Goal: Information Seeking & Learning: Learn about a topic

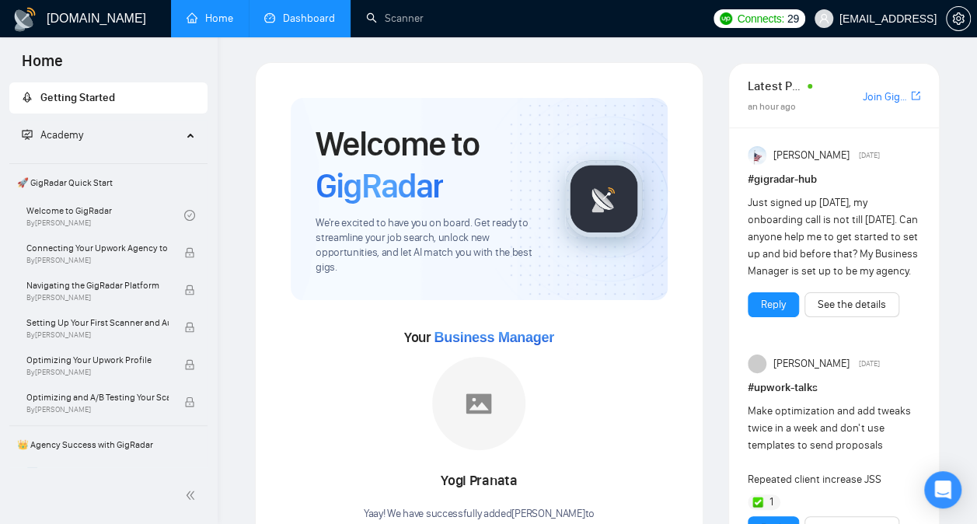
click at [305, 12] on link "Dashboard" at bounding box center [299, 18] width 71 height 13
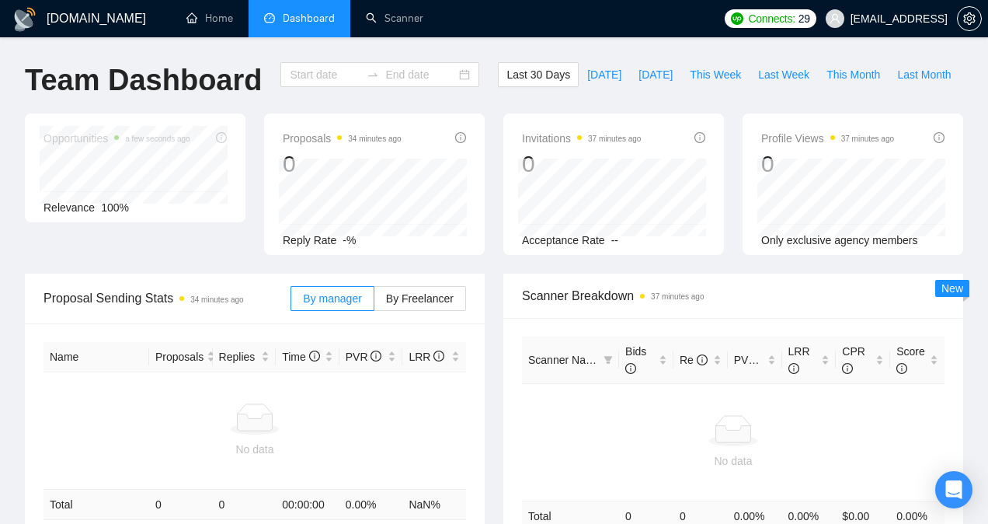
type input "[DATE]"
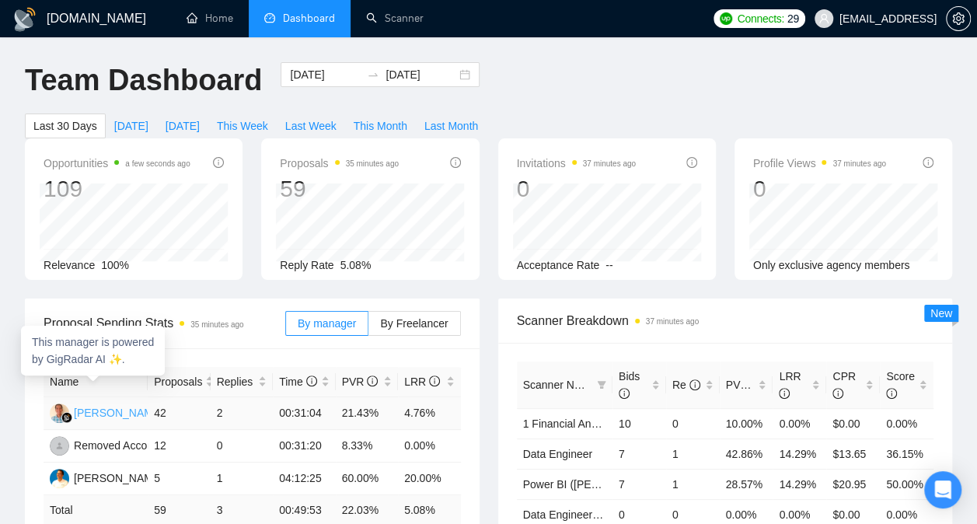
click at [110, 404] on div "[PERSON_NAME]" at bounding box center [118, 412] width 89 height 17
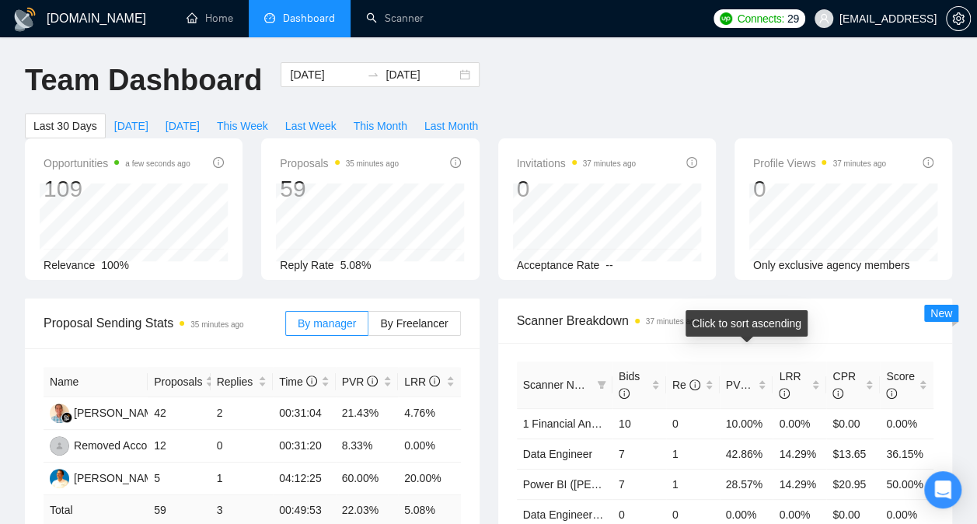
scroll to position [65, 0]
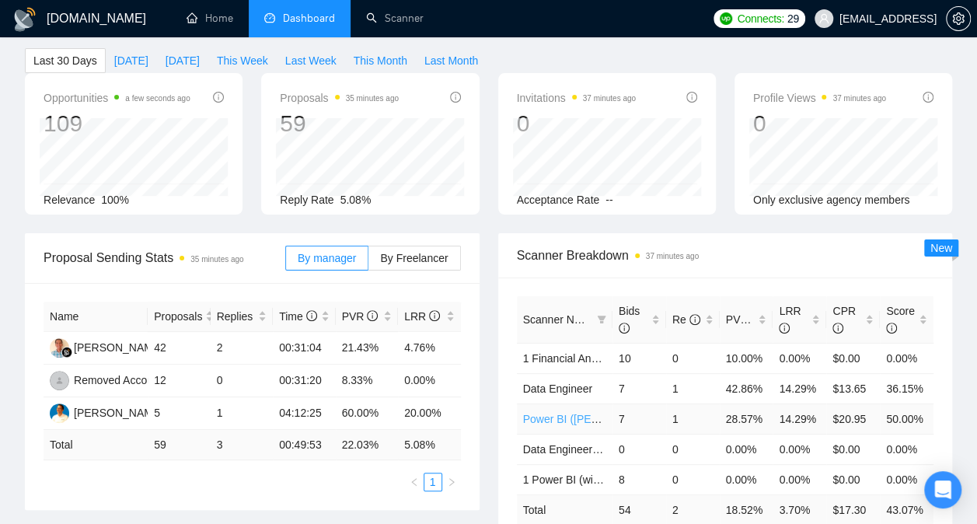
click at [574, 413] on link "Power BI ([PERSON_NAME])" at bounding box center [595, 419] width 144 height 12
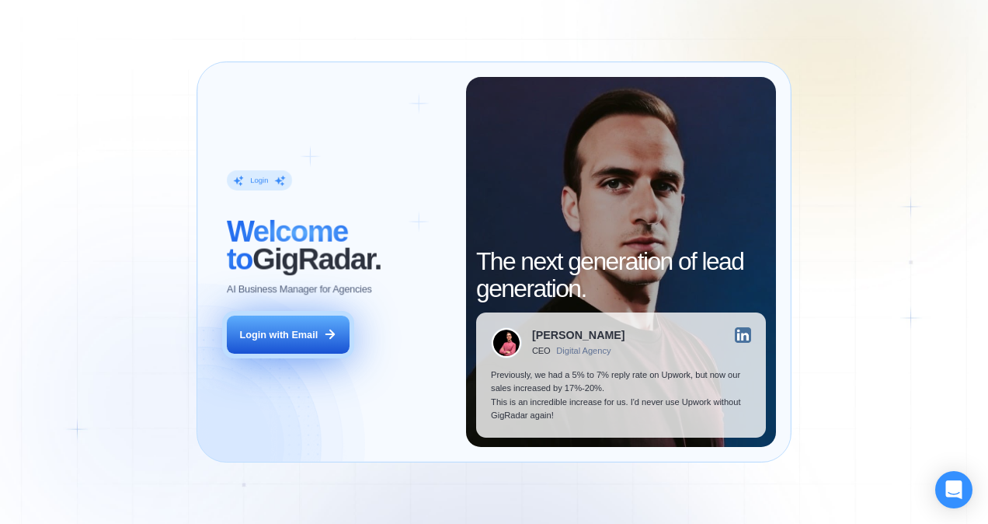
click at [295, 346] on button "Login with Email" at bounding box center [288, 334] width 122 height 38
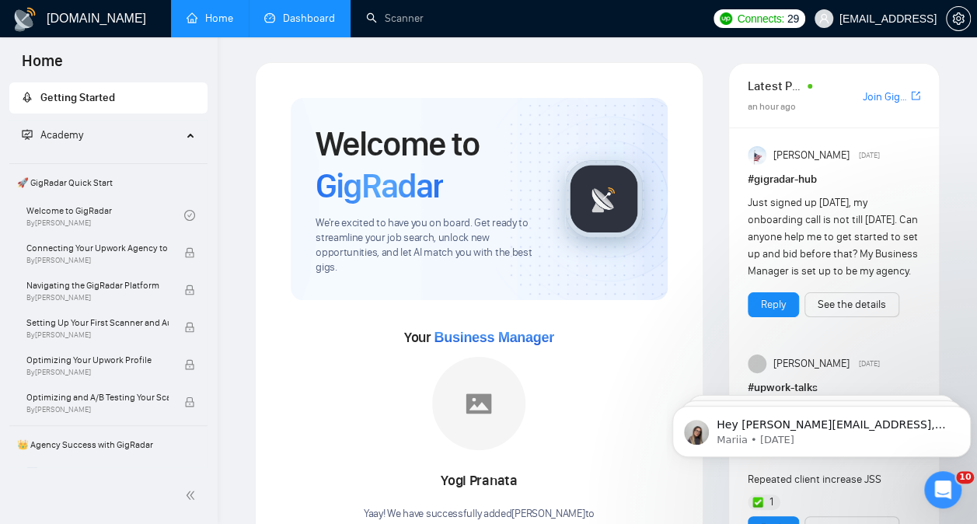
click at [308, 19] on link "Dashboard" at bounding box center [299, 18] width 71 height 13
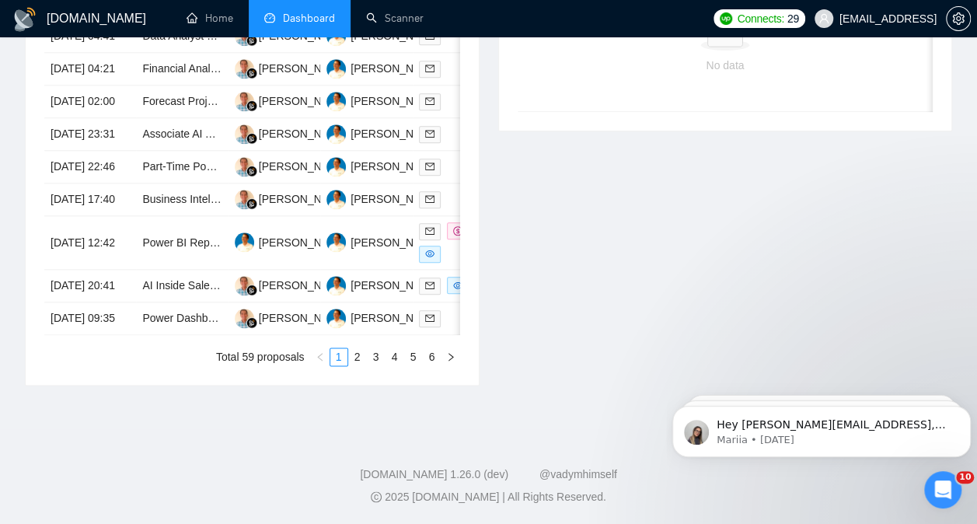
scroll to position [833, 0]
click at [357, 365] on link "2" at bounding box center [357, 356] width 17 height 17
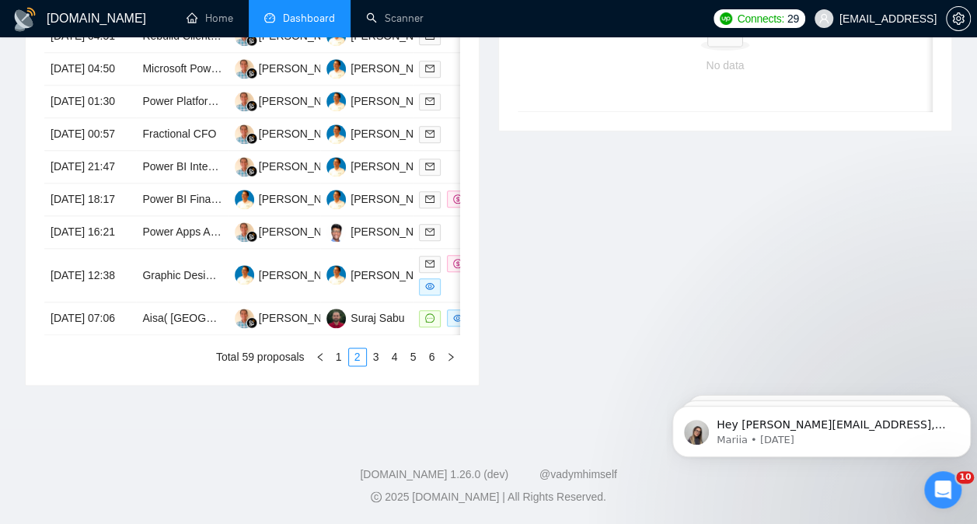
scroll to position [841, 0]
click at [374, 365] on link "3" at bounding box center [375, 356] width 17 height 17
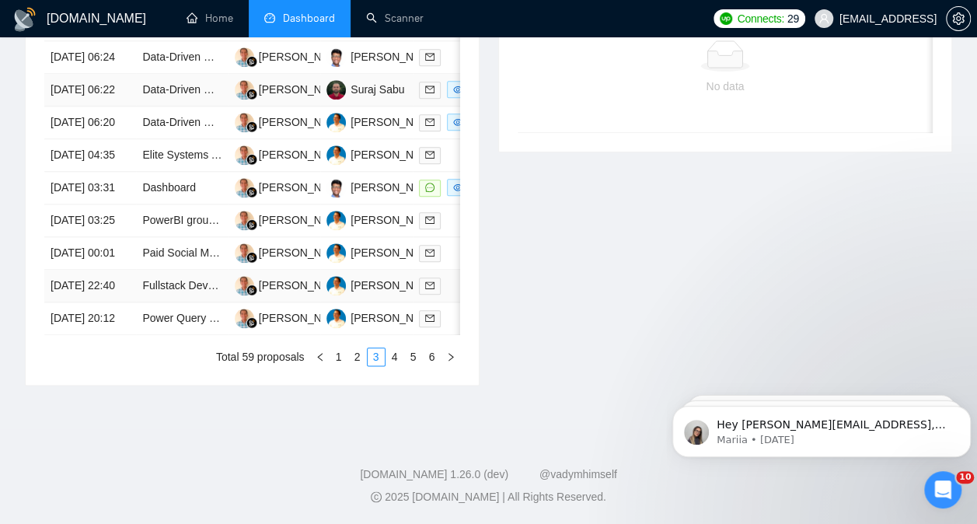
scroll to position [878, 0]
click at [340, 360] on link "1" at bounding box center [338, 356] width 17 height 17
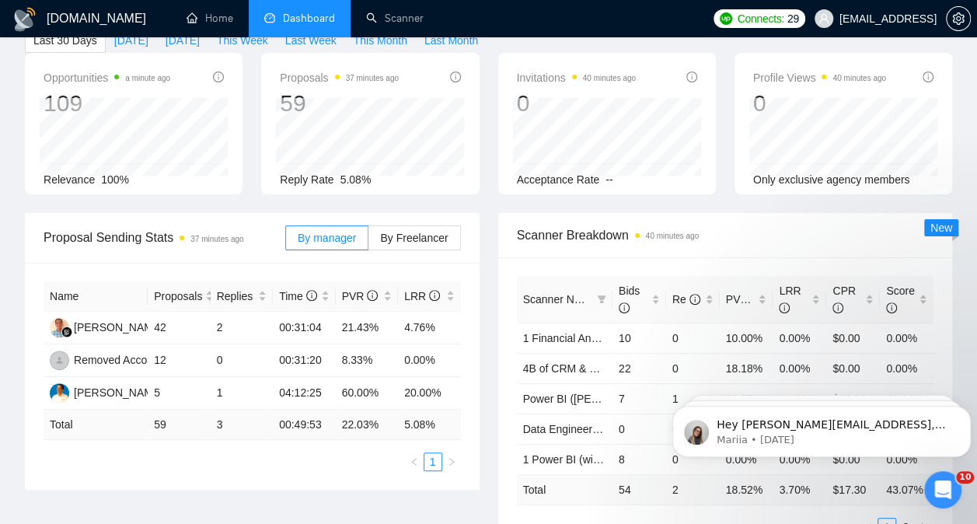
scroll to position [0, 0]
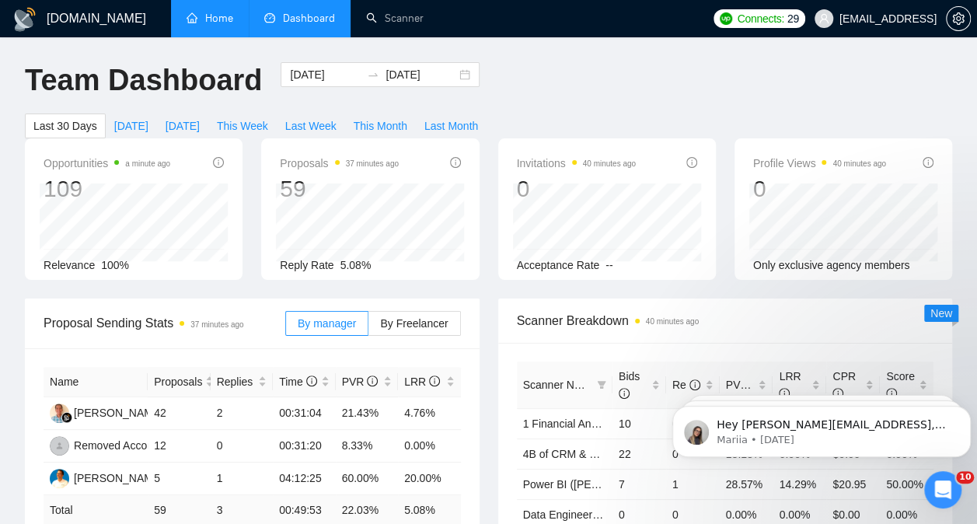
click at [216, 21] on link "Home" at bounding box center [209, 18] width 47 height 13
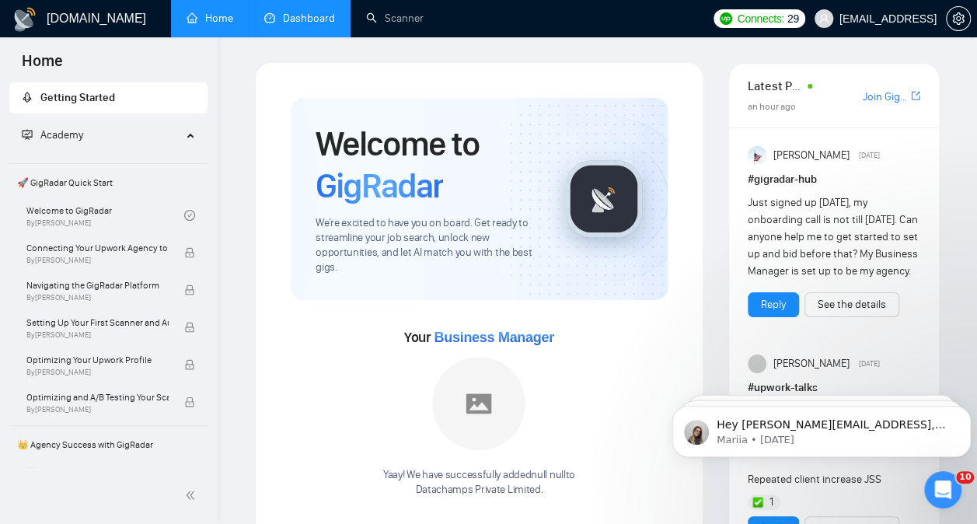
click at [305, 14] on link "Dashboard" at bounding box center [299, 18] width 71 height 13
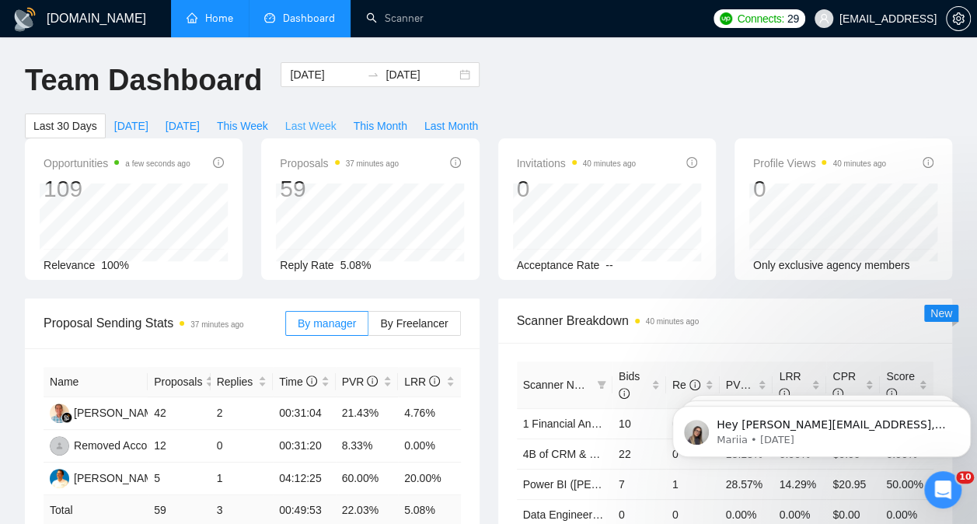
click at [336, 117] on span "Last Week" at bounding box center [310, 125] width 51 height 17
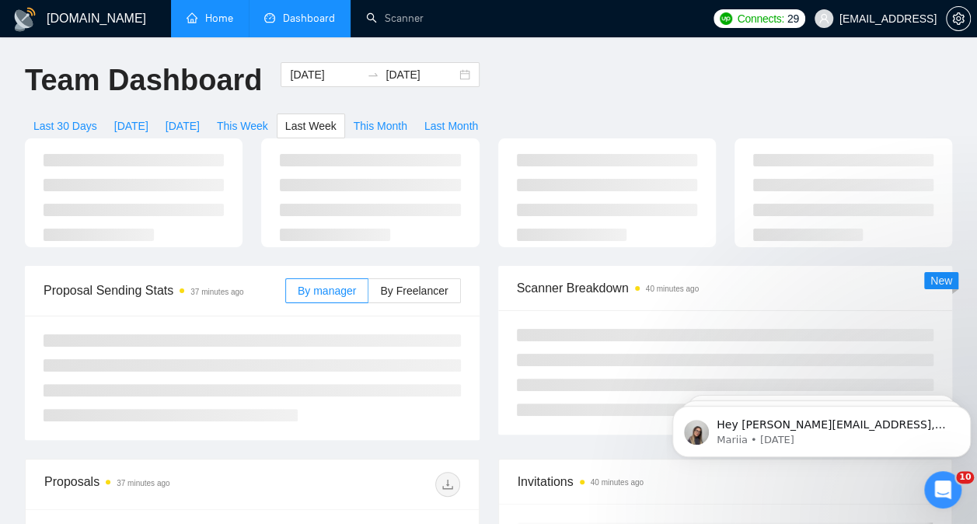
type input "[DATE]"
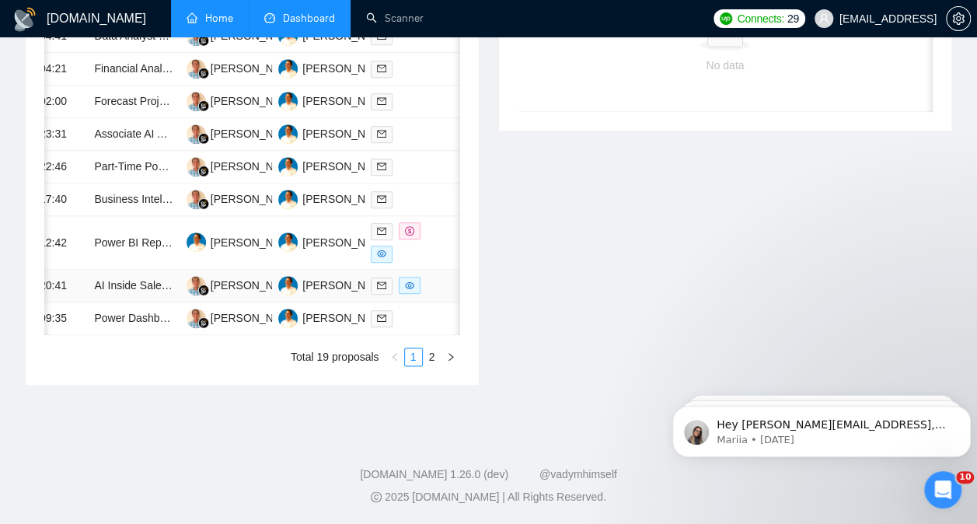
scroll to position [845, 0]
click at [127, 236] on link "Power BI Report Structure & Data Centralization Consultant" at bounding box center [237, 242] width 287 height 12
